Goal: Use online tool/utility: Use online tool/utility

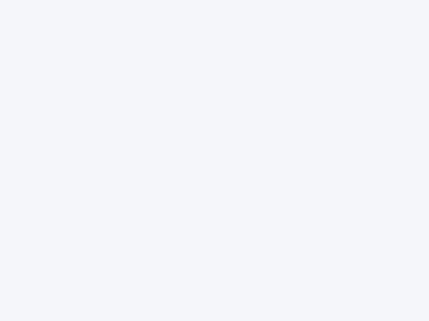
click at [214, 161] on div at bounding box center [214, 160] width 429 height 321
